Goal: Task Accomplishment & Management: Complete application form

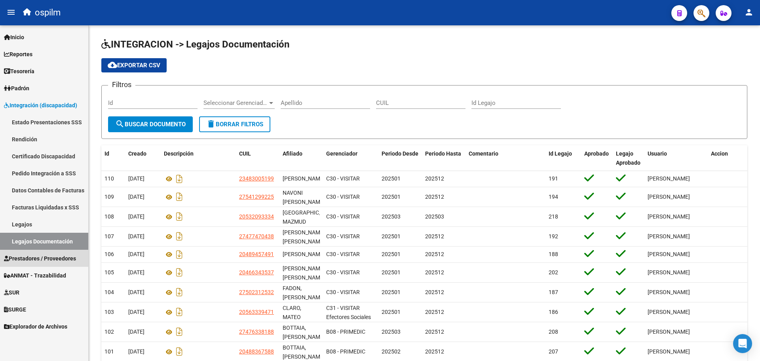
click at [54, 255] on span "Prestadores / Proveedores" at bounding box center [40, 258] width 72 height 9
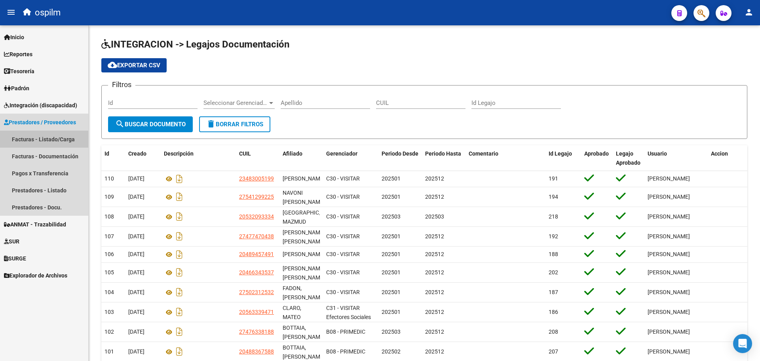
click at [34, 143] on link "Facturas - Listado/Carga" at bounding box center [44, 139] width 88 height 17
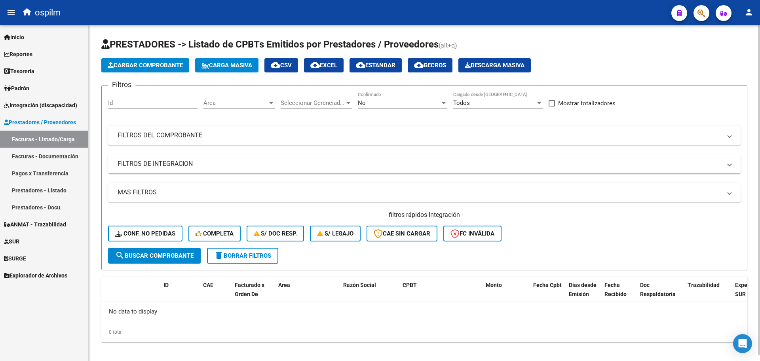
click at [210, 70] on button "Carga Masiva" at bounding box center [226, 65] width 63 height 14
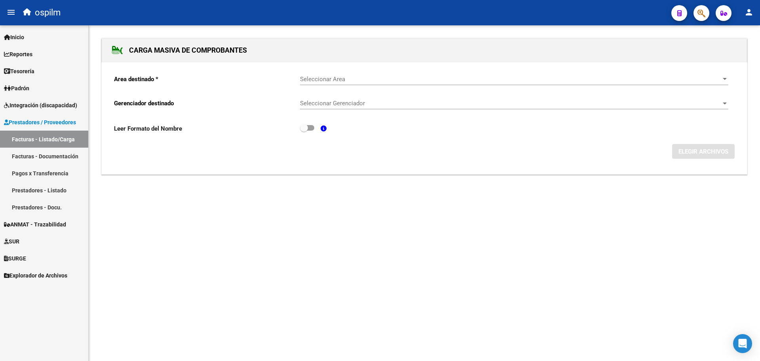
click at [320, 80] on span "Seleccionar Area" at bounding box center [510, 79] width 421 height 7
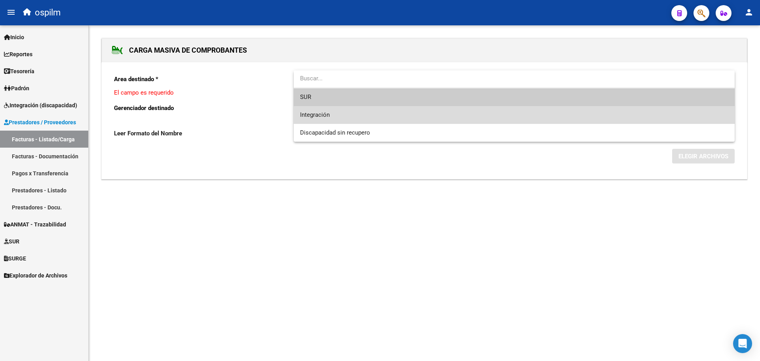
click at [345, 111] on span "Integración" at bounding box center [514, 115] width 428 height 18
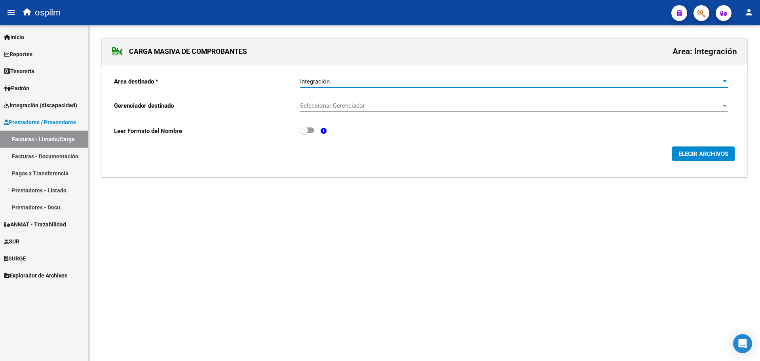
click at [346, 101] on div "Seleccionar Gerenciador Seleccionar Gerenciador" at bounding box center [514, 103] width 428 height 17
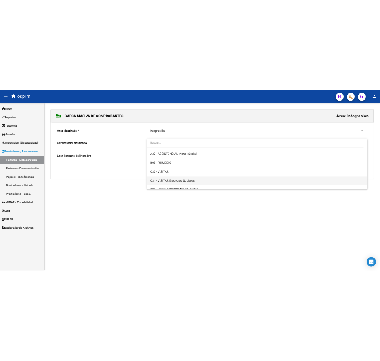
scroll to position [99, 0]
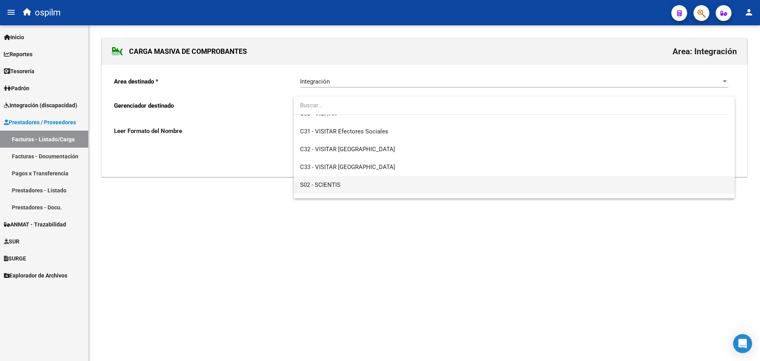
click at [359, 185] on span "S02 - SCIENTIS" at bounding box center [514, 185] width 428 height 18
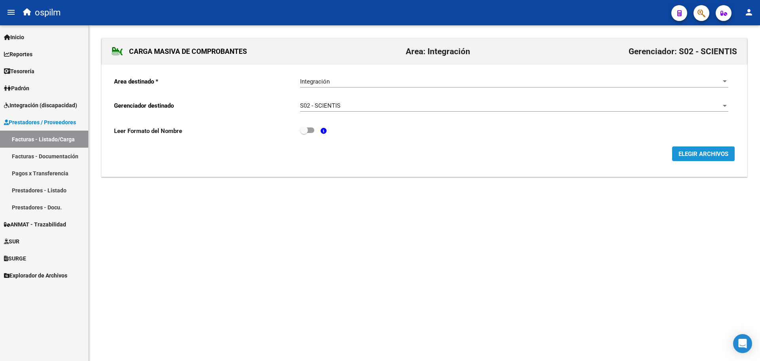
click at [700, 156] on span "ELEGIR ARCHIVOS" at bounding box center [704, 153] width 50 height 7
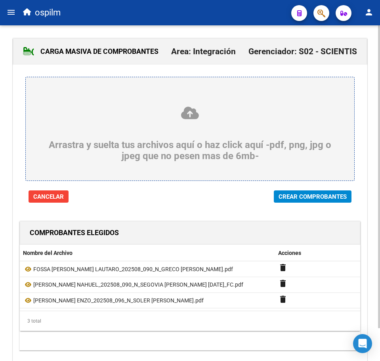
click at [318, 196] on span "Crear Comprobantes" at bounding box center [312, 196] width 68 height 7
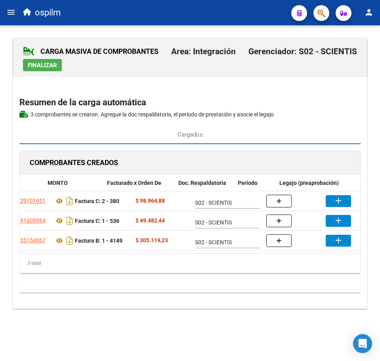
scroll to position [0, 162]
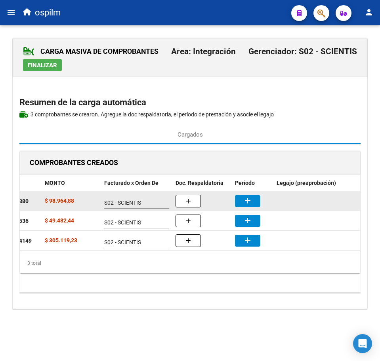
click at [245, 196] on mat-icon "add" at bounding box center [248, 201] width 10 height 10
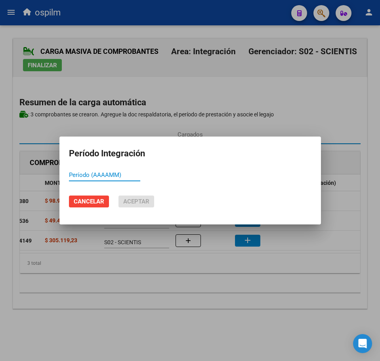
paste input "202508"
type input "202508"
click at [128, 203] on span "Aceptar" at bounding box center [136, 201] width 26 height 7
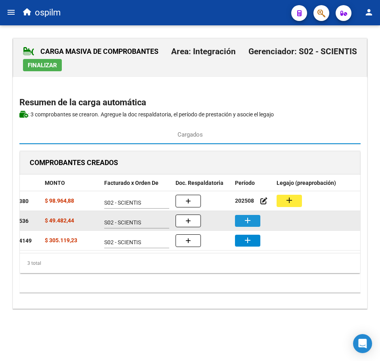
click at [248, 221] on mat-icon "add" at bounding box center [248, 221] width 10 height 10
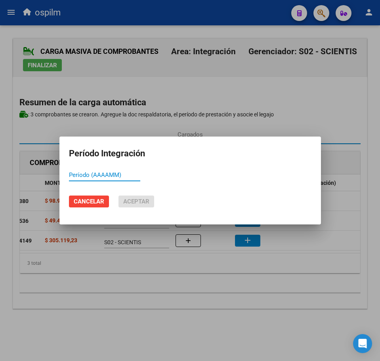
paste input "202508"
type input "202508"
click at [150, 202] on button "Aceptar" at bounding box center [136, 202] width 36 height 12
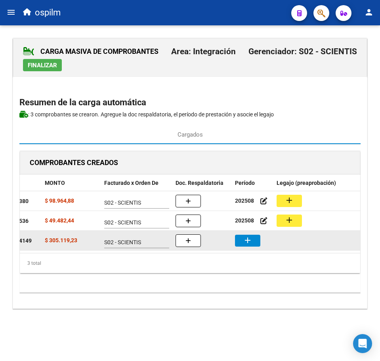
click at [238, 242] on button "add" at bounding box center [247, 241] width 25 height 12
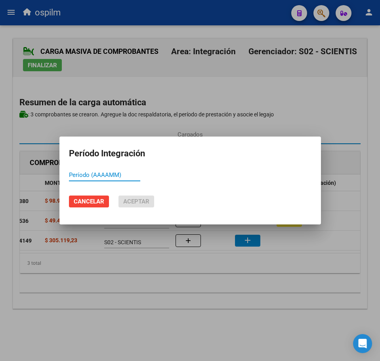
paste input "202508"
type input "202508"
click at [137, 198] on span "Aceptar" at bounding box center [136, 201] width 26 height 7
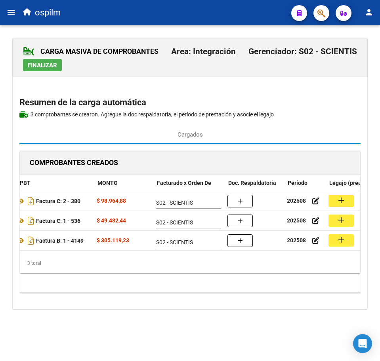
scroll to position [0, 110]
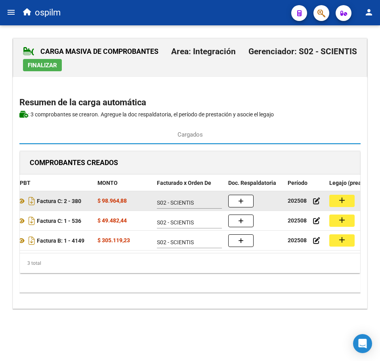
click at [347, 200] on button "add" at bounding box center [341, 201] width 25 height 12
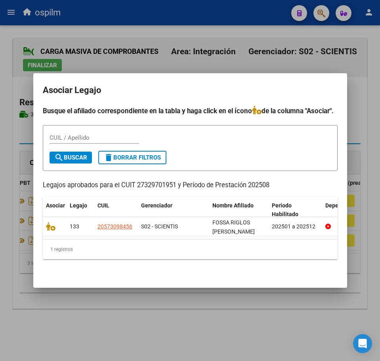
click at [221, 310] on div at bounding box center [190, 180] width 380 height 361
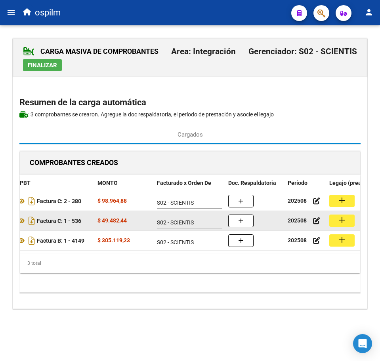
click at [345, 220] on mat-icon "add" at bounding box center [342, 220] width 10 height 10
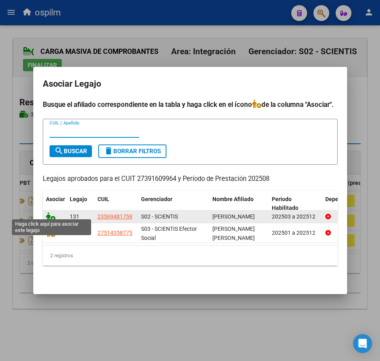
click at [48, 213] on icon at bounding box center [51, 216] width 10 height 9
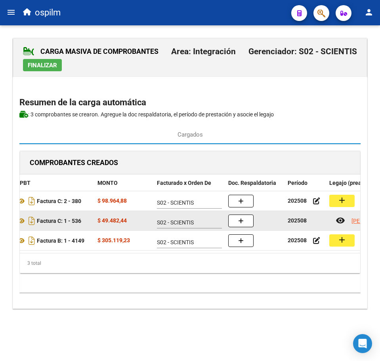
click at [250, 223] on button "button" at bounding box center [240, 221] width 25 height 13
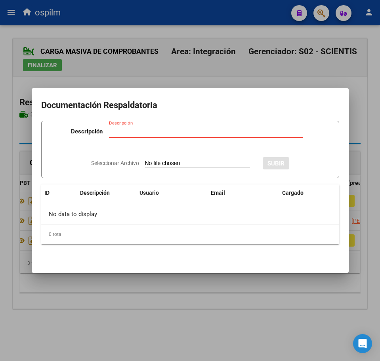
paste input "Planilla de asistencia"
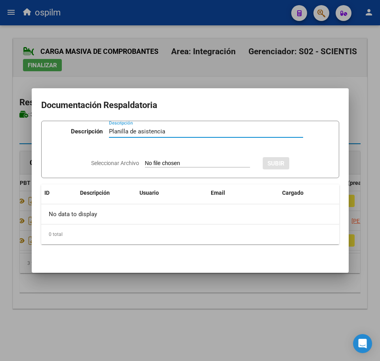
type input "Planilla de asistencia"
type input "C:\fakepath\[PERSON_NAME] NAHUEL_202508_090_N_SEGOVIA [PERSON_NAME] [DATE]_PA.p…"
click at [297, 161] on span "SUBIR" at bounding box center [297, 163] width 17 height 7
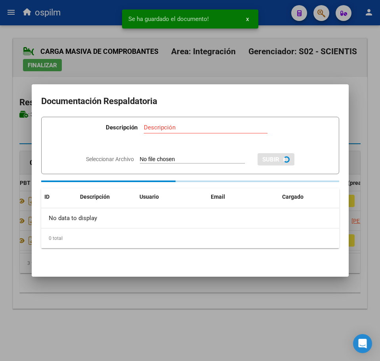
click at [186, 332] on div at bounding box center [190, 180] width 380 height 361
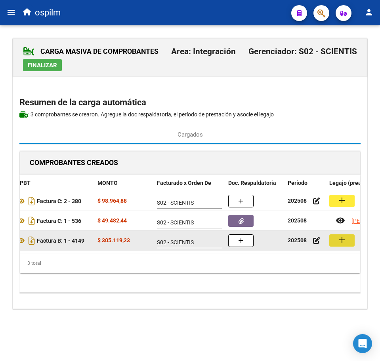
click at [337, 240] on button "add" at bounding box center [341, 240] width 25 height 12
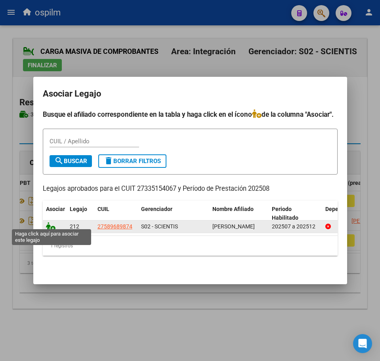
click at [48, 224] on icon at bounding box center [51, 226] width 10 height 9
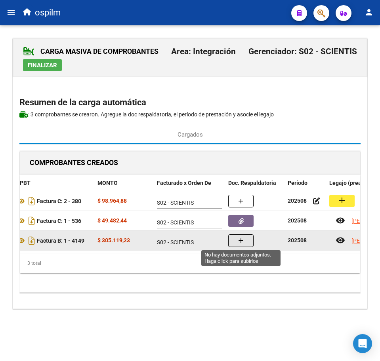
click at [244, 240] on button "button" at bounding box center [240, 240] width 25 height 13
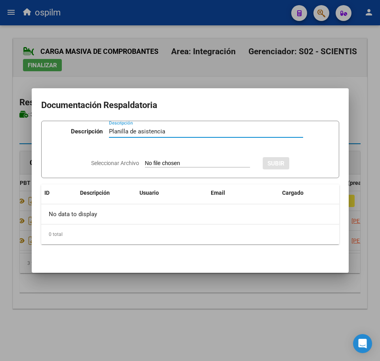
type input "Planilla de asistencia"
click at [167, 163] on input "Seleccionar Archivo" at bounding box center [197, 164] width 105 height 8
type input "C:\fakepath\[PERSON_NAME] ENZO_202508_096_N_SOLER [PERSON_NAME].pdf"
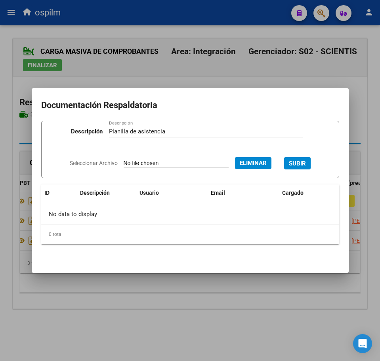
click at [301, 163] on span "SUBIR" at bounding box center [297, 163] width 17 height 7
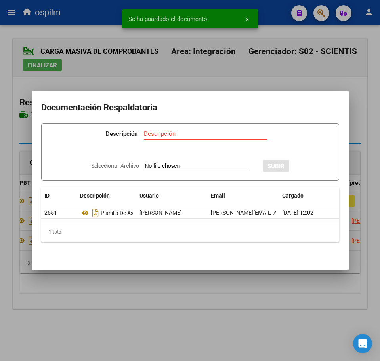
click at [123, 304] on div at bounding box center [190, 180] width 380 height 361
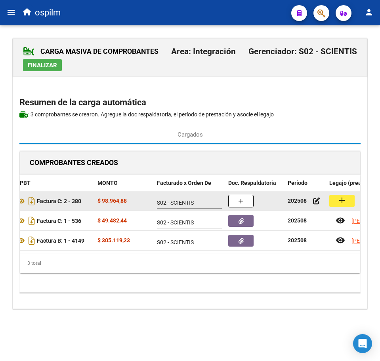
click at [340, 203] on mat-icon "add" at bounding box center [342, 201] width 10 height 10
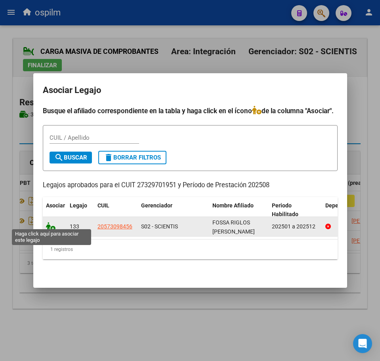
click at [53, 225] on icon at bounding box center [51, 226] width 10 height 9
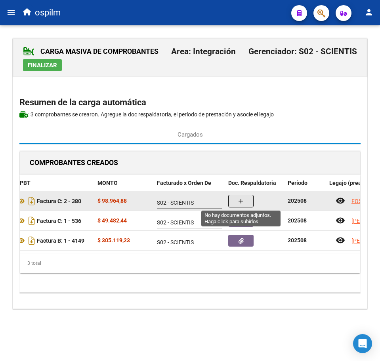
click at [245, 204] on button "button" at bounding box center [240, 201] width 25 height 13
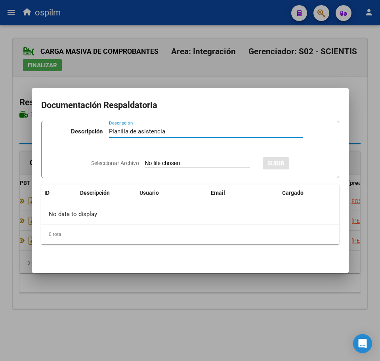
type input "Planilla de asistencia"
type input "C:\fakepath\FOSSA [PERSON_NAME] LAUTARO_202508_090_N_GRECO [PERSON_NAME].pdf"
click at [306, 165] on span "SUBIR" at bounding box center [297, 163] width 17 height 7
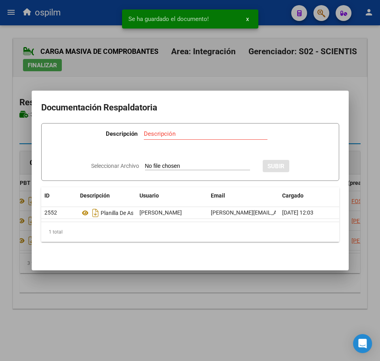
click at [195, 301] on div at bounding box center [190, 180] width 380 height 361
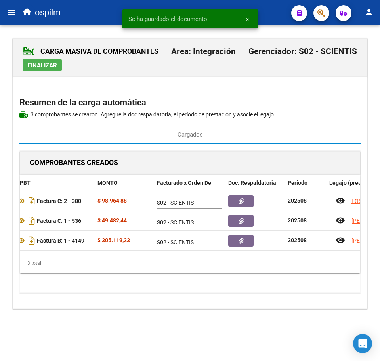
click at [44, 63] on span "Finalizar" at bounding box center [42, 65] width 29 height 7
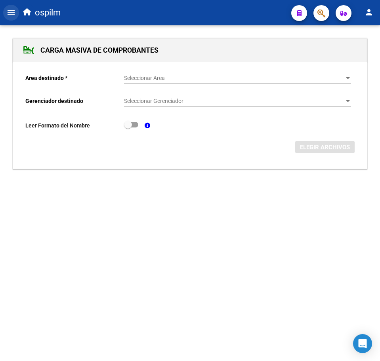
click at [11, 14] on mat-icon "menu" at bounding box center [11, 13] width 10 height 10
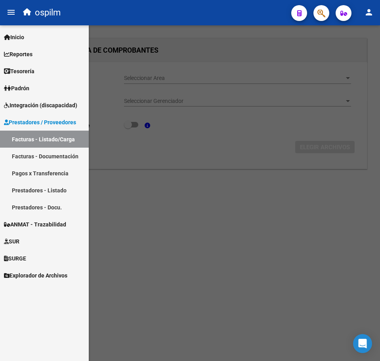
click at [45, 141] on link "Facturas - Listado/Carga" at bounding box center [44, 139] width 89 height 17
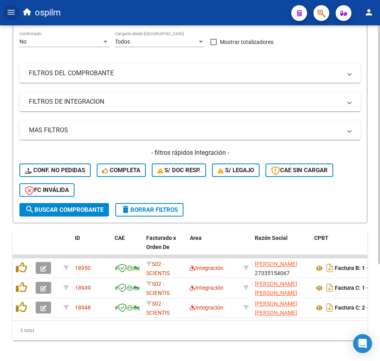
scroll to position [137, 0]
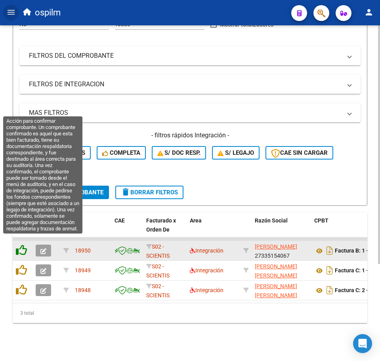
click at [23, 245] on icon at bounding box center [21, 250] width 11 height 11
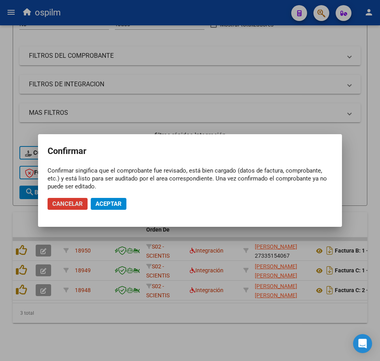
click at [119, 205] on span "Aceptar" at bounding box center [108, 203] width 26 height 7
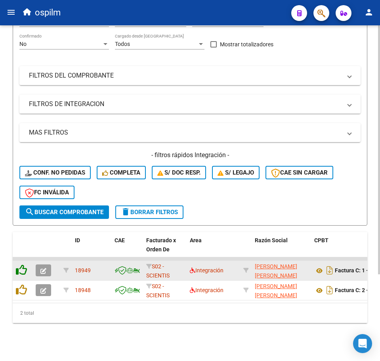
scroll to position [117, 0]
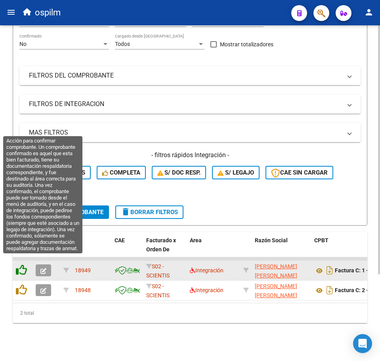
click at [25, 264] on icon at bounding box center [21, 269] width 11 height 11
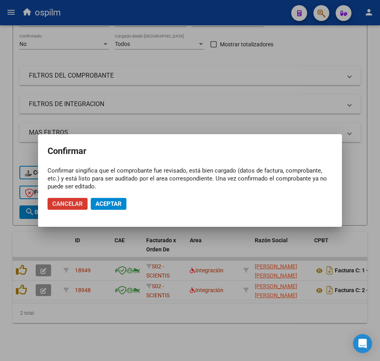
click at [110, 201] on span "Aceptar" at bounding box center [108, 203] width 26 height 7
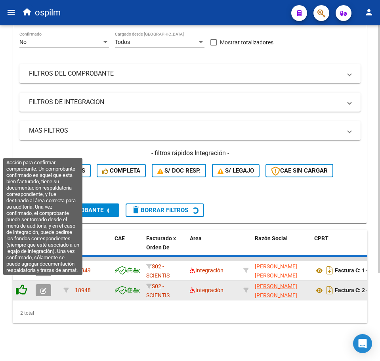
scroll to position [97, 0]
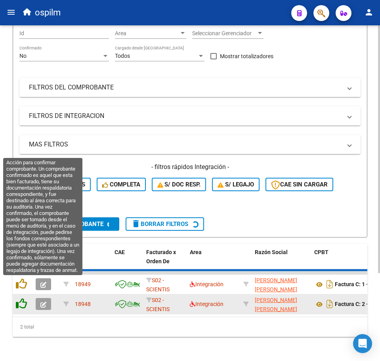
click at [19, 284] on icon at bounding box center [21, 283] width 11 height 11
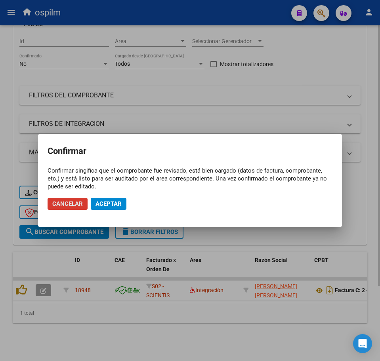
click at [110, 200] on span "Aceptar" at bounding box center [108, 203] width 26 height 7
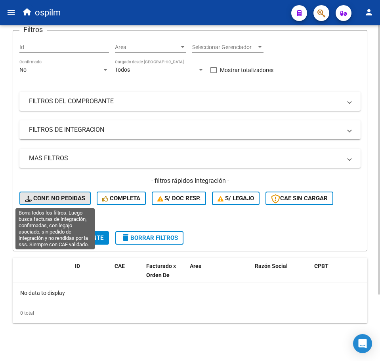
click at [71, 198] on span "Conf. no pedidas" at bounding box center [55, 198] width 60 height 7
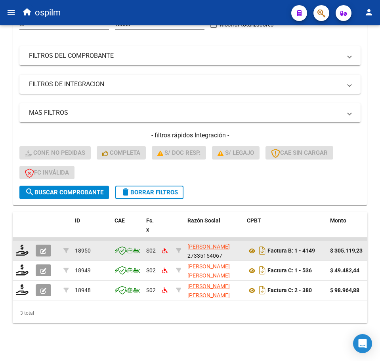
scroll to position [137, 0]
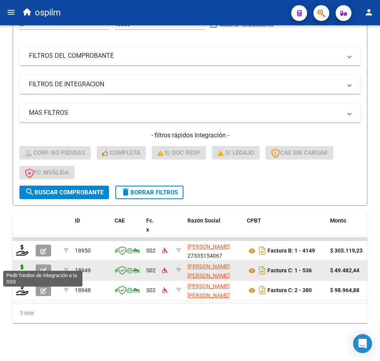
click at [18, 266] on icon at bounding box center [22, 269] width 13 height 11
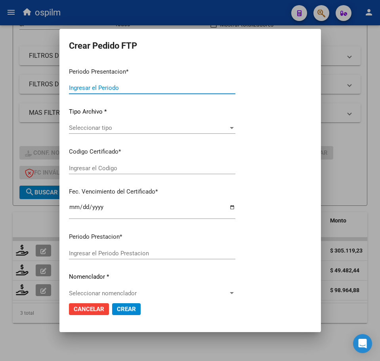
type input "202508"
type input "$ 49.482,44"
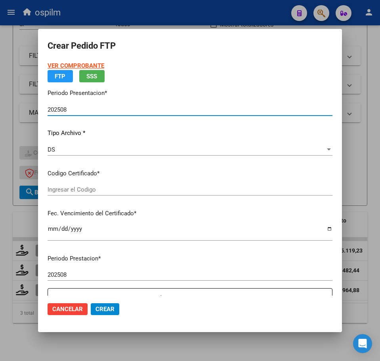
type input "ARG02000569481752019120520241205BS440"
type input "[DATE]"
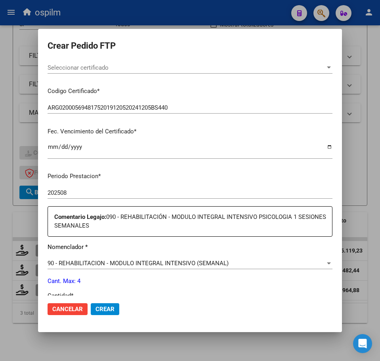
scroll to position [198, 0]
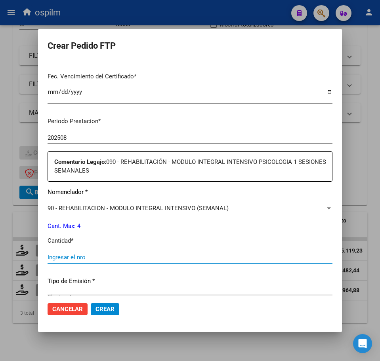
click at [103, 260] on input "Ingresar el nro" at bounding box center [190, 257] width 285 height 7
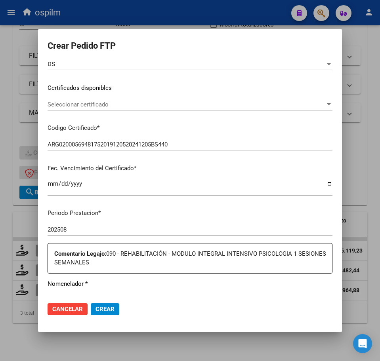
scroll to position [293, 0]
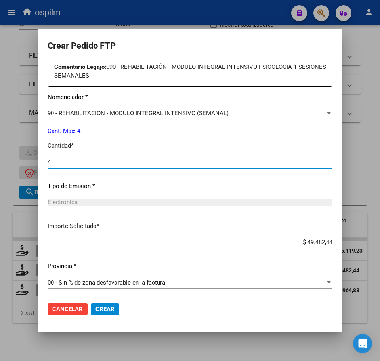
type input "4"
click at [109, 311] on span "Crear" at bounding box center [104, 309] width 19 height 7
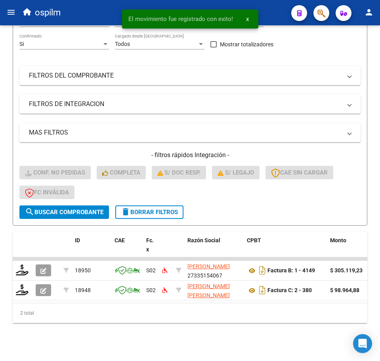
scroll to position [117, 0]
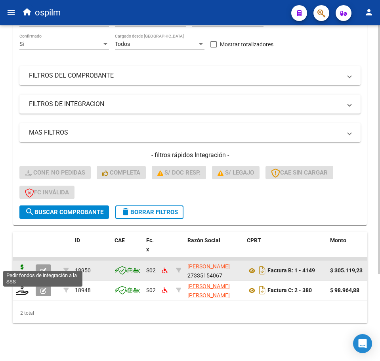
click at [19, 264] on icon at bounding box center [22, 269] width 13 height 11
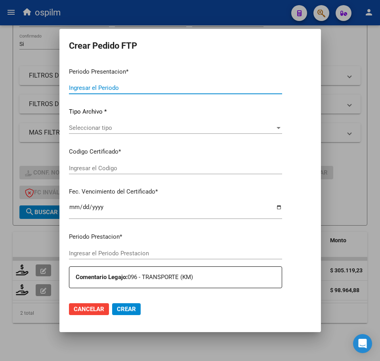
type input "202508"
type input "$ 305.119,23"
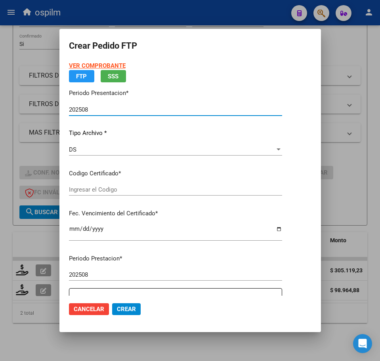
type input "ARG0200058969872024112120271121BUE427"
type input "[DATE]"
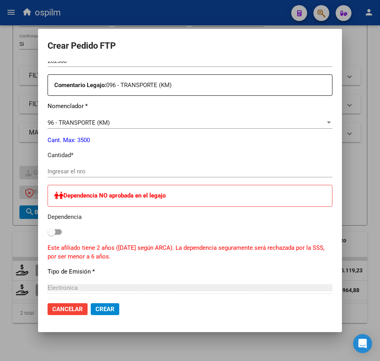
scroll to position [297, 0]
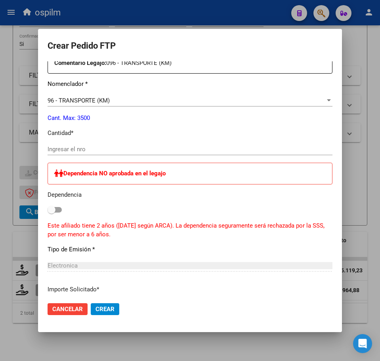
click at [103, 152] on input "Ingresar el nro" at bounding box center [190, 149] width 285 height 7
click at [292, 139] on div "Periodo Prestacion * 202508 Ingresar el Periodo Prestacion Comentario Legajo: 0…" at bounding box center [190, 226] width 285 height 428
click at [94, 154] on div "Ingresar el nro" at bounding box center [190, 149] width 285 height 12
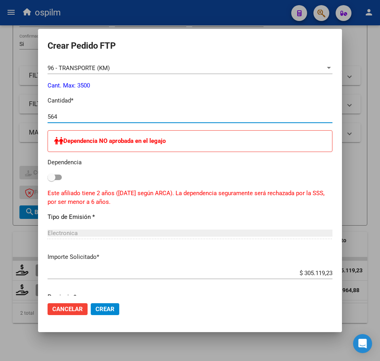
scroll to position [440, 0]
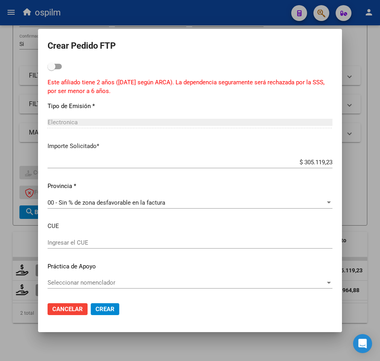
type input "564"
click at [243, 289] on div "Seleccionar nomenclador Seleccionar nomenclador" at bounding box center [190, 286] width 285 height 19
click at [105, 309] on span "Crear" at bounding box center [104, 309] width 19 height 7
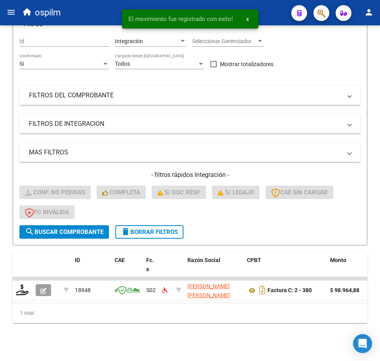
scroll to position [97, 0]
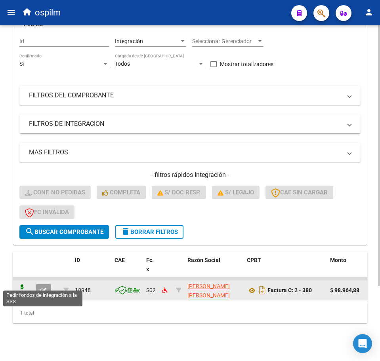
click at [25, 284] on icon at bounding box center [22, 289] width 13 height 11
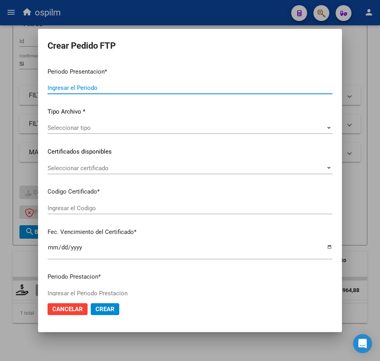
type input "202508"
type input "$ 98.964,88"
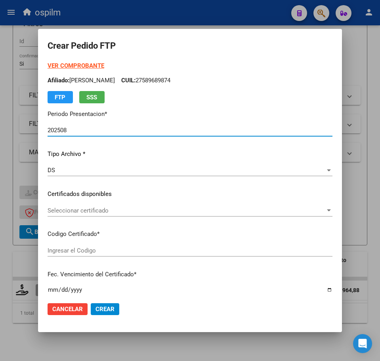
type input "ARG02000573098452022050320270503BS436"
type input "[DATE]"
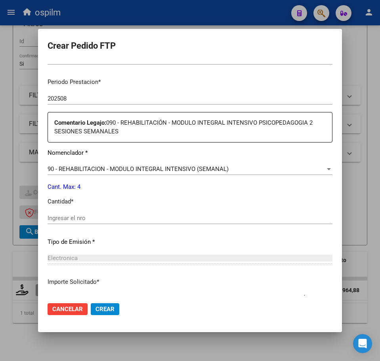
scroll to position [247, 0]
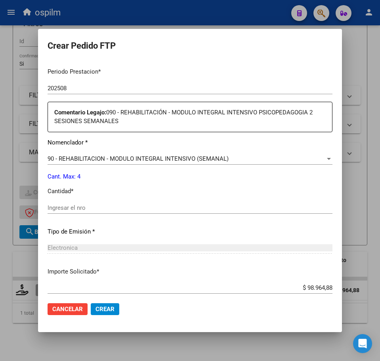
click at [90, 209] on input "Ingresar el nro" at bounding box center [190, 207] width 285 height 7
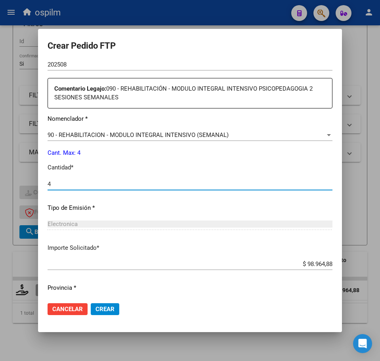
scroll to position [293, 0]
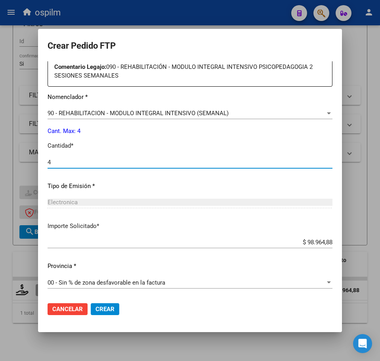
type input "4"
click at [111, 309] on span "Crear" at bounding box center [104, 309] width 19 height 7
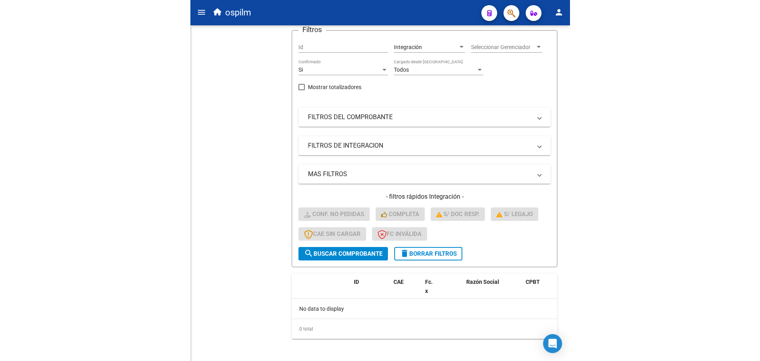
scroll to position [6, 0]
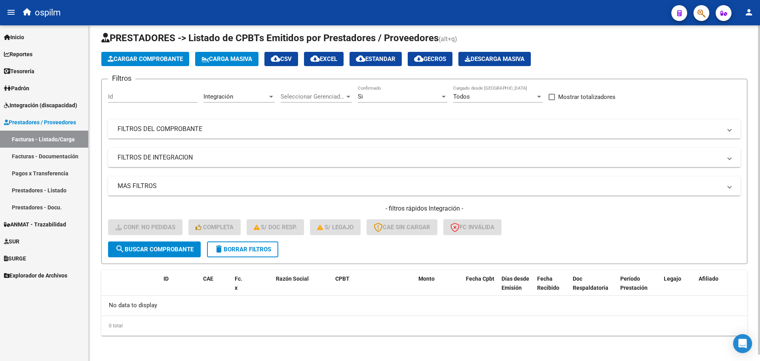
click at [224, 62] on span "Carga Masiva" at bounding box center [227, 58] width 51 height 7
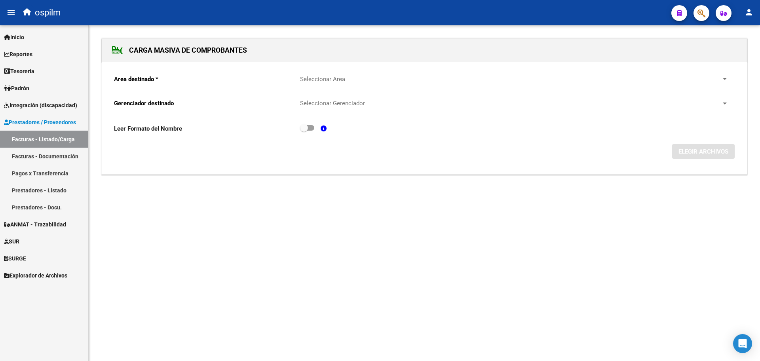
click at [333, 74] on div "Seleccionar Area Seleccionar Area" at bounding box center [514, 76] width 428 height 17
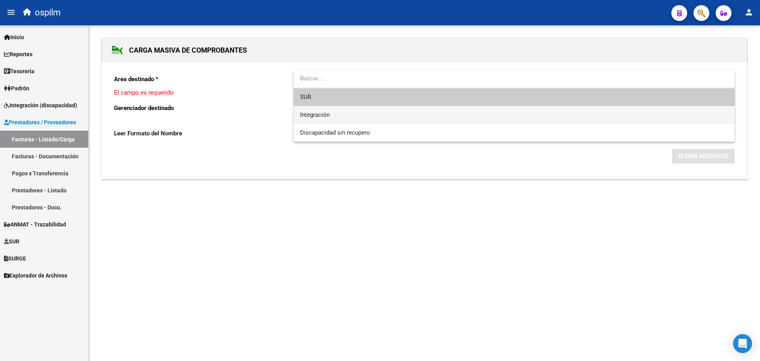
click at [346, 114] on span "Integración" at bounding box center [514, 115] width 428 height 18
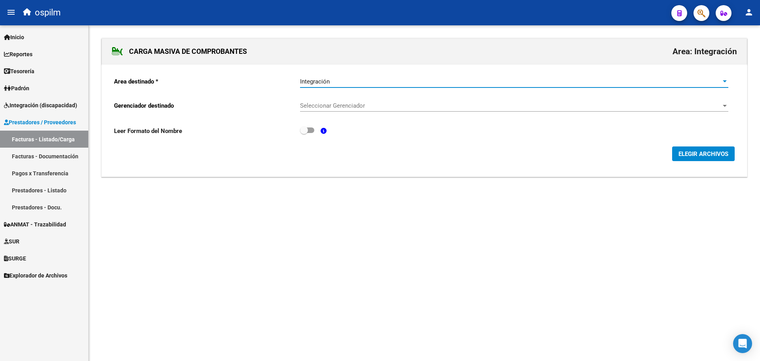
click at [345, 106] on span "Seleccionar Gerenciador" at bounding box center [510, 105] width 421 height 7
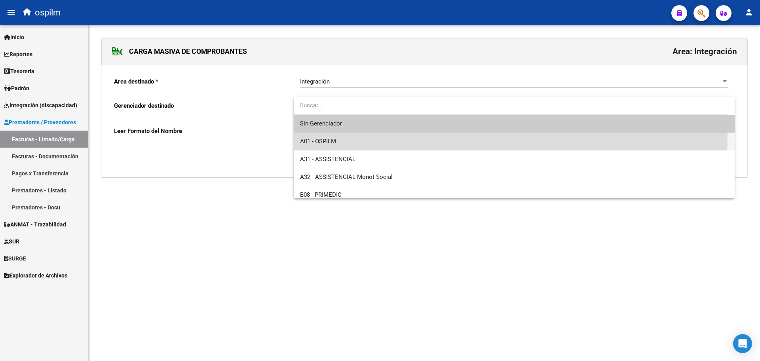
click at [348, 135] on span "A01 - OSPILM" at bounding box center [514, 142] width 428 height 18
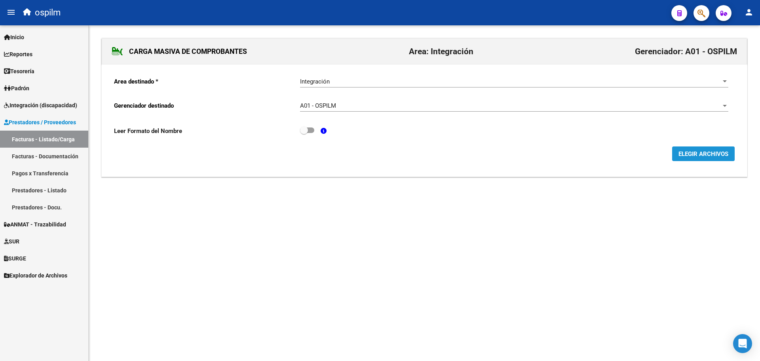
click at [687, 150] on span "ELEGIR ARCHIVOS" at bounding box center [704, 153] width 50 height 7
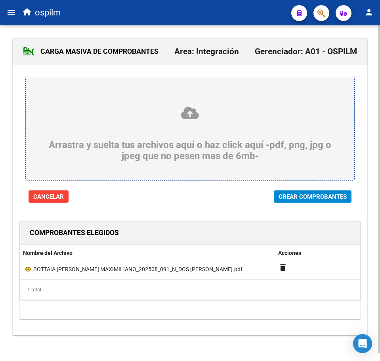
click at [336, 199] on span "Crear Comprobantes" at bounding box center [312, 196] width 68 height 7
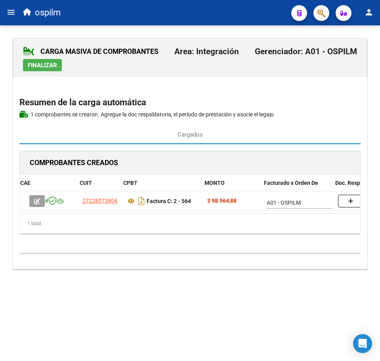
scroll to position [0, 194]
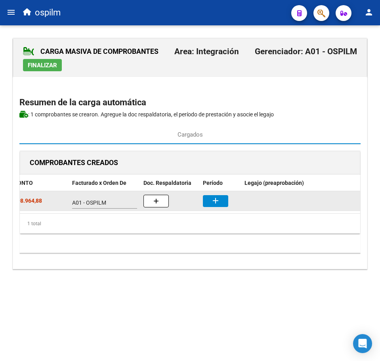
click at [212, 202] on mat-icon "add" at bounding box center [216, 201] width 10 height 10
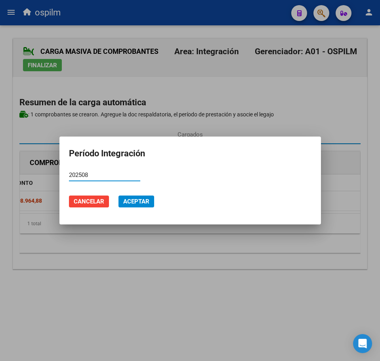
type input "202508"
click at [147, 201] on span "Aceptar" at bounding box center [136, 201] width 26 height 7
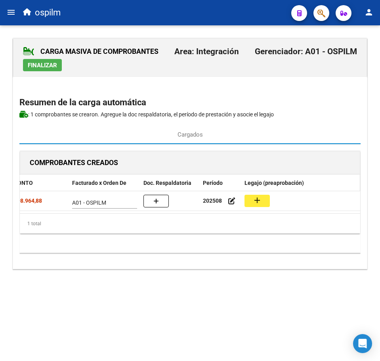
click at [254, 190] on div "CAE CUIT CPBT MONTO Facturado x Orden De Doc. Respaldatoria Período Legajo (pre…" at bounding box center [190, 204] width 340 height 59
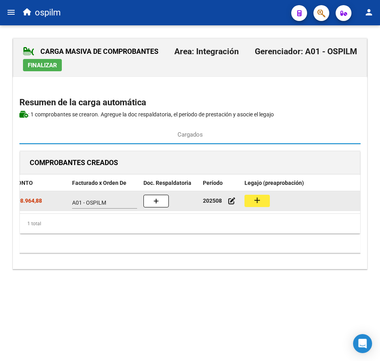
click at [250, 195] on button "add" at bounding box center [256, 201] width 25 height 12
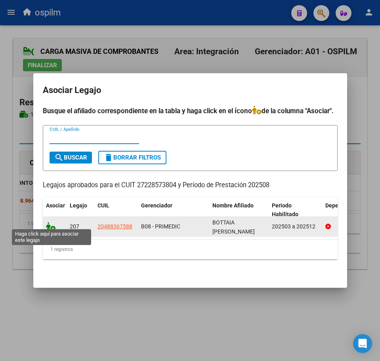
click at [50, 223] on icon at bounding box center [51, 226] width 10 height 9
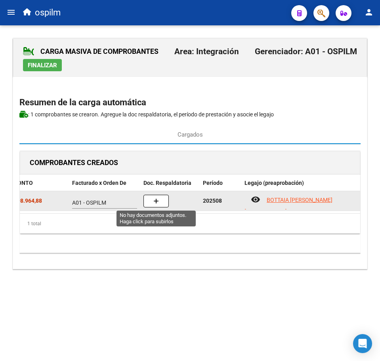
click at [158, 201] on button "button" at bounding box center [155, 201] width 25 height 13
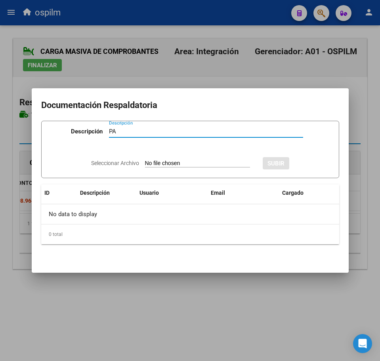
type input "PA"
type input "C:\fakepath\[PERSON_NAME] MAXIMILIANO_202508_091_N_DOS [PERSON_NAME].jpeg"
click at [309, 160] on button "SUBIR" at bounding box center [297, 163] width 27 height 12
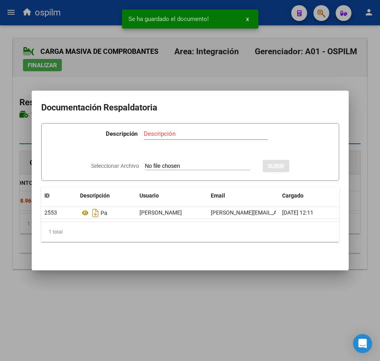
click at [204, 329] on div at bounding box center [190, 180] width 380 height 361
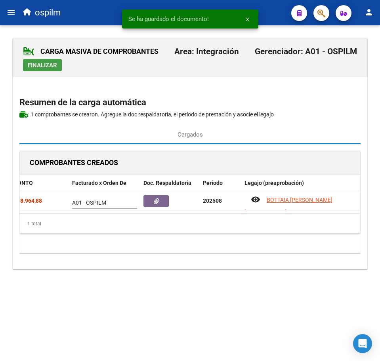
click at [49, 69] on button "Finalizar" at bounding box center [42, 65] width 39 height 12
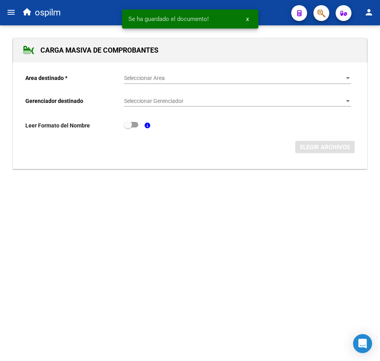
click at [7, 9] on mat-icon "menu" at bounding box center [11, 13] width 10 height 10
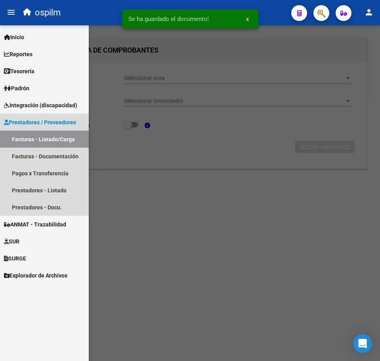
click at [33, 136] on link "Facturas - Listado/Carga" at bounding box center [44, 139] width 89 height 17
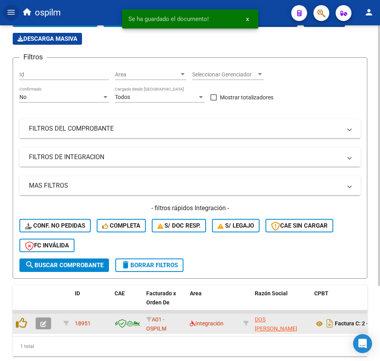
scroll to position [97, 0]
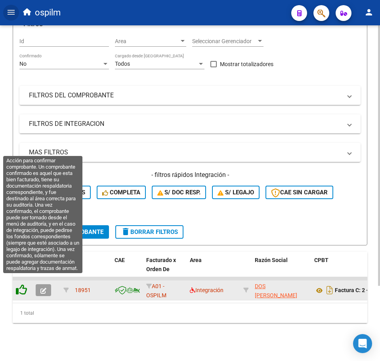
click at [23, 284] on icon at bounding box center [21, 289] width 11 height 11
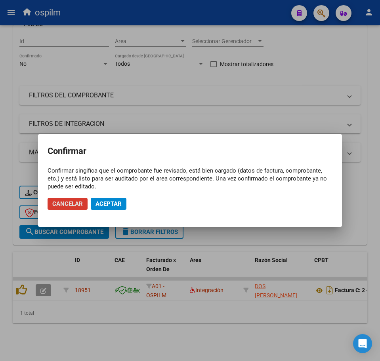
click at [109, 205] on span "Aceptar" at bounding box center [108, 203] width 26 height 7
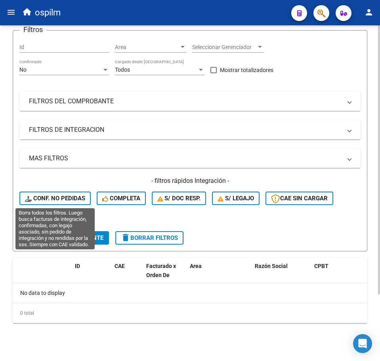
click at [45, 194] on button "Conf. no pedidas" at bounding box center [54, 198] width 71 height 13
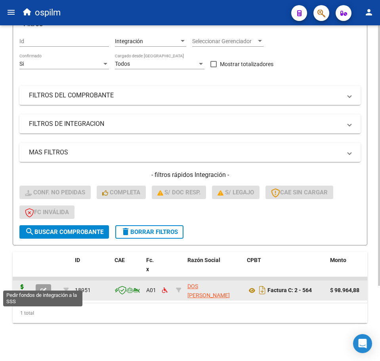
click at [25, 284] on icon at bounding box center [22, 289] width 13 height 11
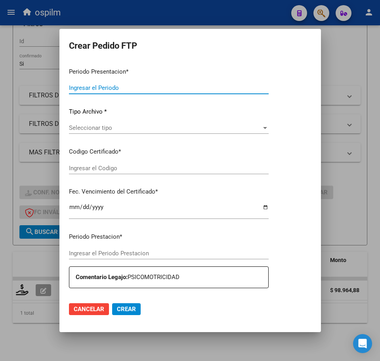
type input "202508"
type input "$ 98.964,88"
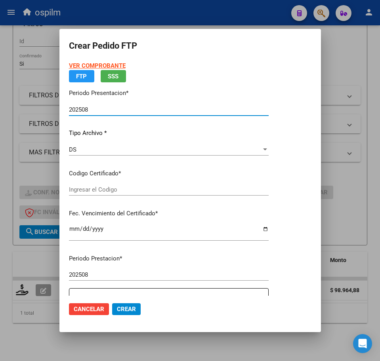
type input "ARG020004883675820150330202003330BS377"
type input "[DATE]"
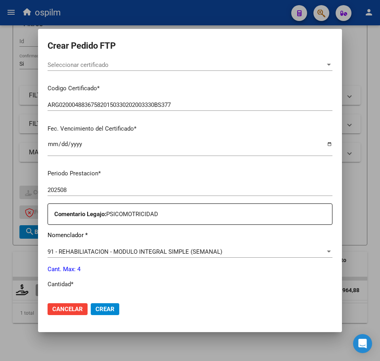
scroll to position [198, 0]
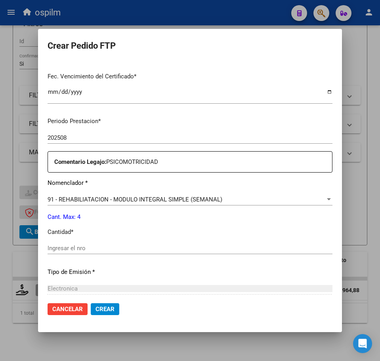
click at [107, 252] on input "Ingresar el nro" at bounding box center [190, 248] width 285 height 7
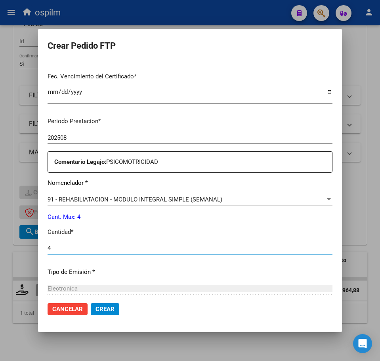
type input "4"
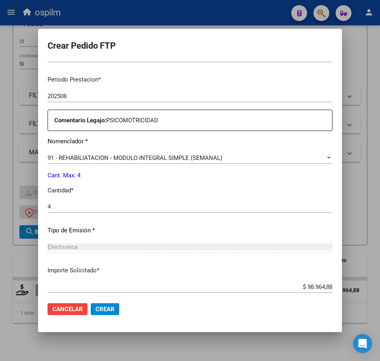
scroll to position [284, 0]
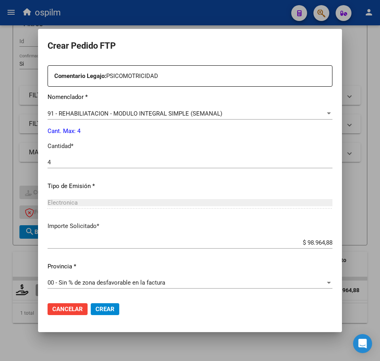
click at [106, 309] on span "Crear" at bounding box center [104, 309] width 19 height 7
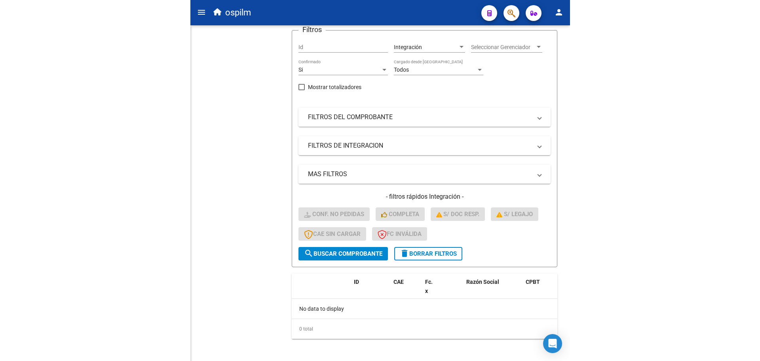
scroll to position [6, 0]
